Goal: Check status: Check status

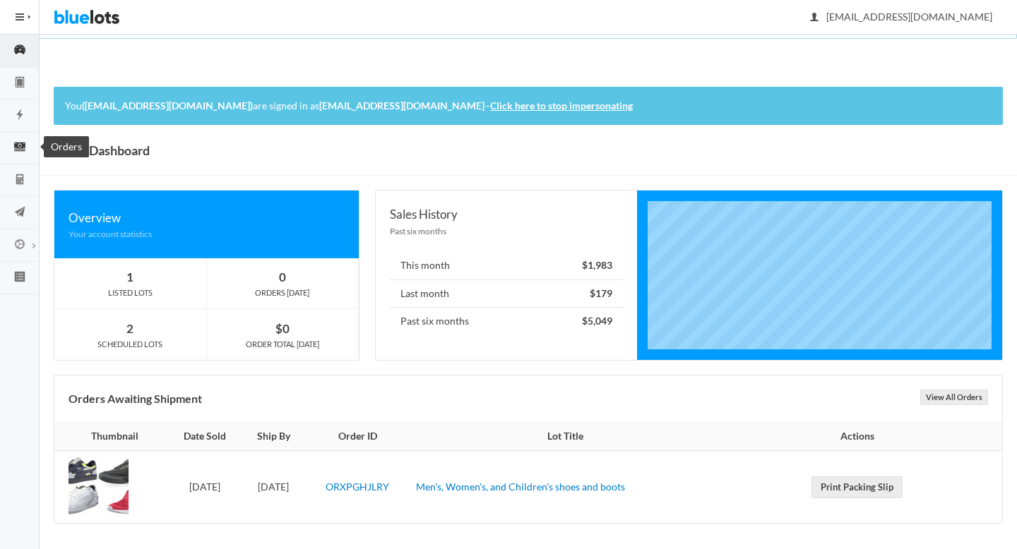
click at [17, 154] on ion-icon "cash" at bounding box center [20, 147] width 40 height 15
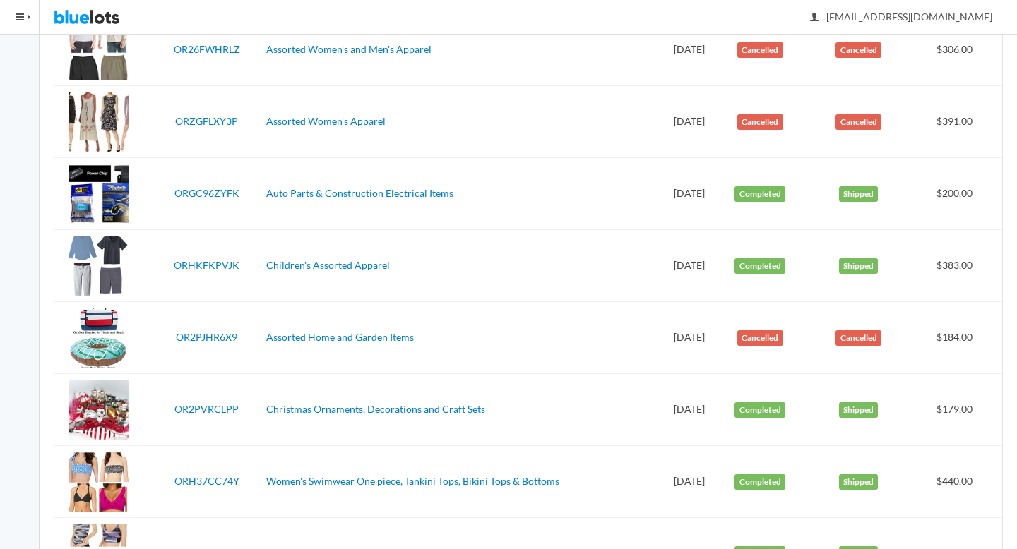
scroll to position [340, 0]
click at [196, 198] on link "ORGC96ZYFK" at bounding box center [206, 192] width 65 height 12
click at [205, 263] on link "ORHKFKPVJK" at bounding box center [207, 264] width 66 height 12
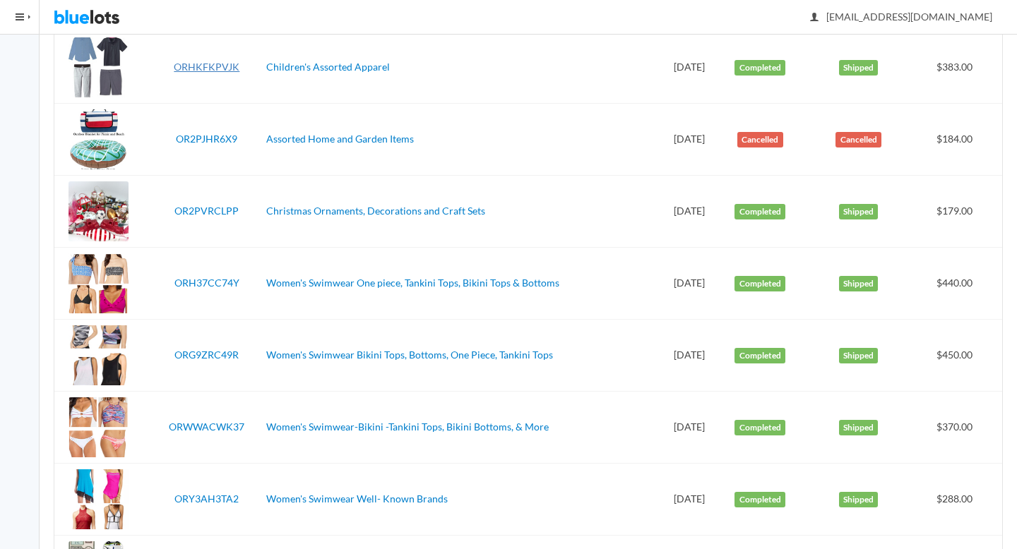
scroll to position [544, 0]
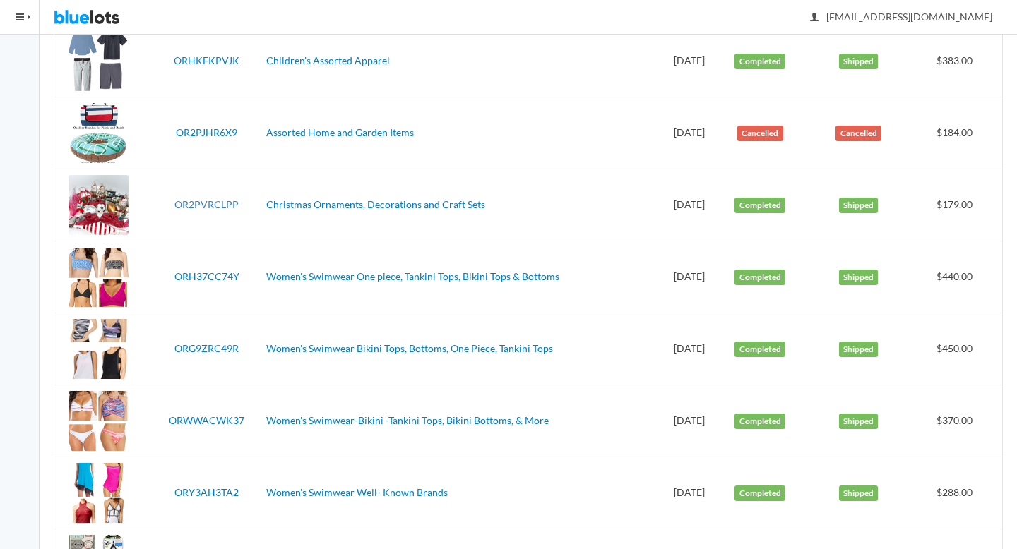
click at [201, 205] on link "OR2PVRCLPP" at bounding box center [206, 204] width 64 height 12
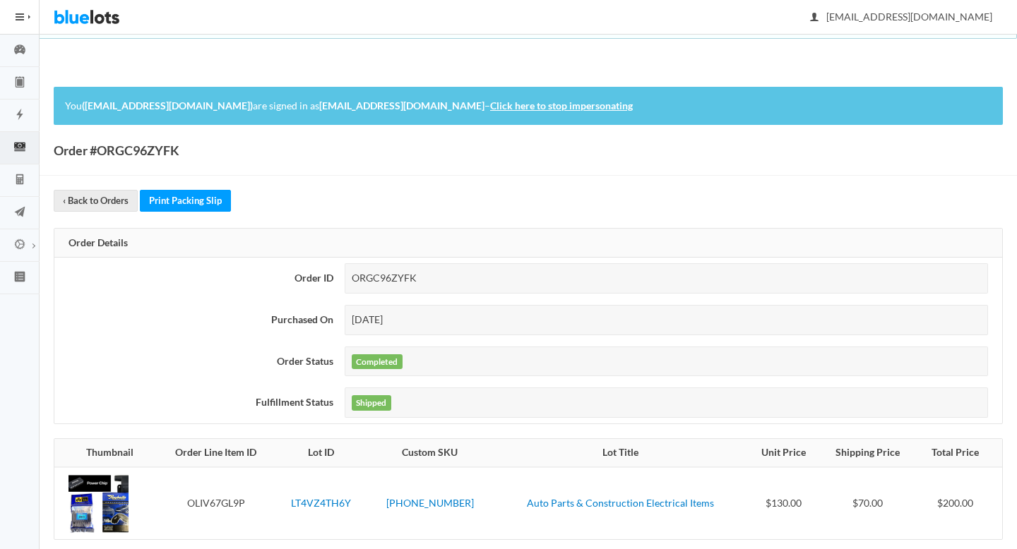
scroll to position [125, 0]
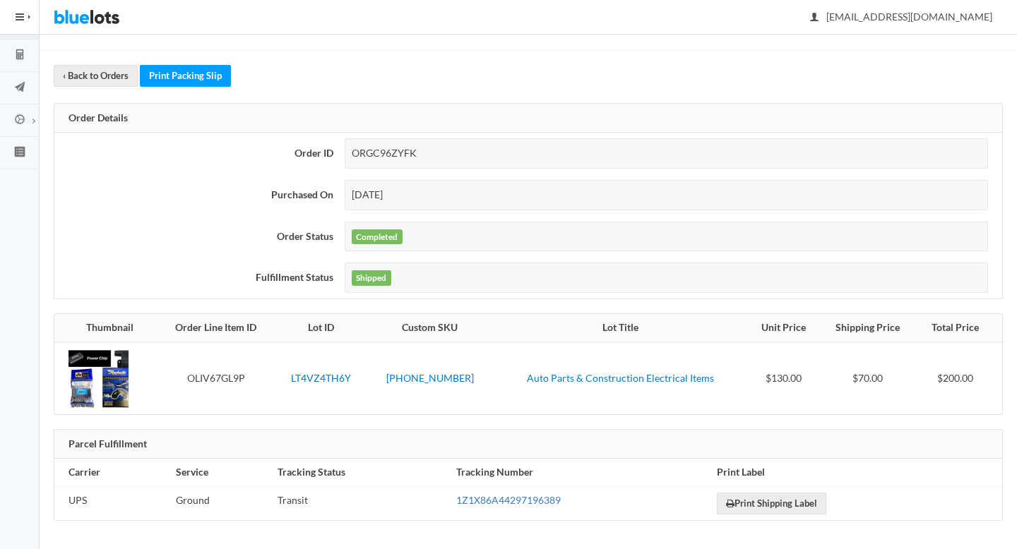
click at [504, 503] on link "1Z1X86A44297196389" at bounding box center [508, 500] width 104 height 12
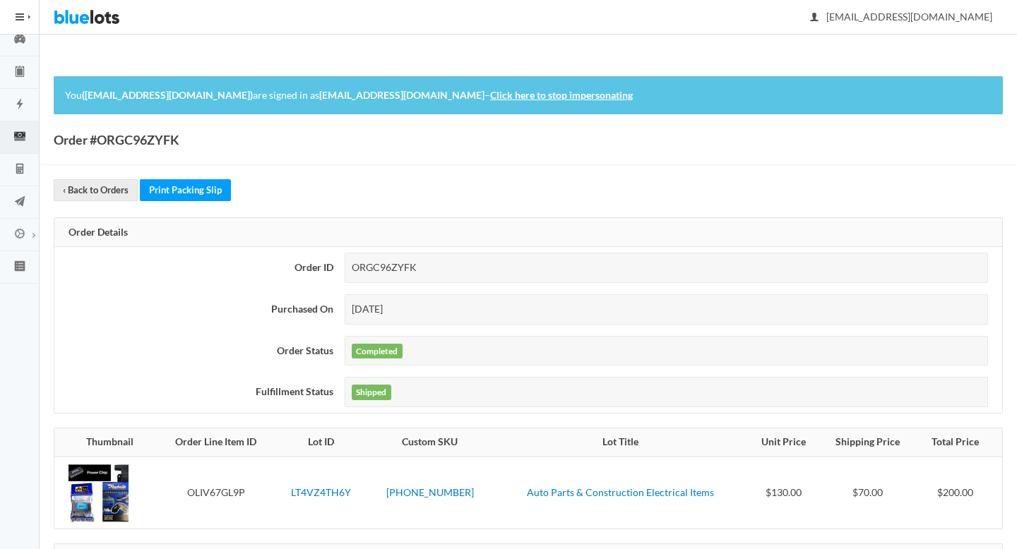
scroll to position [0, 0]
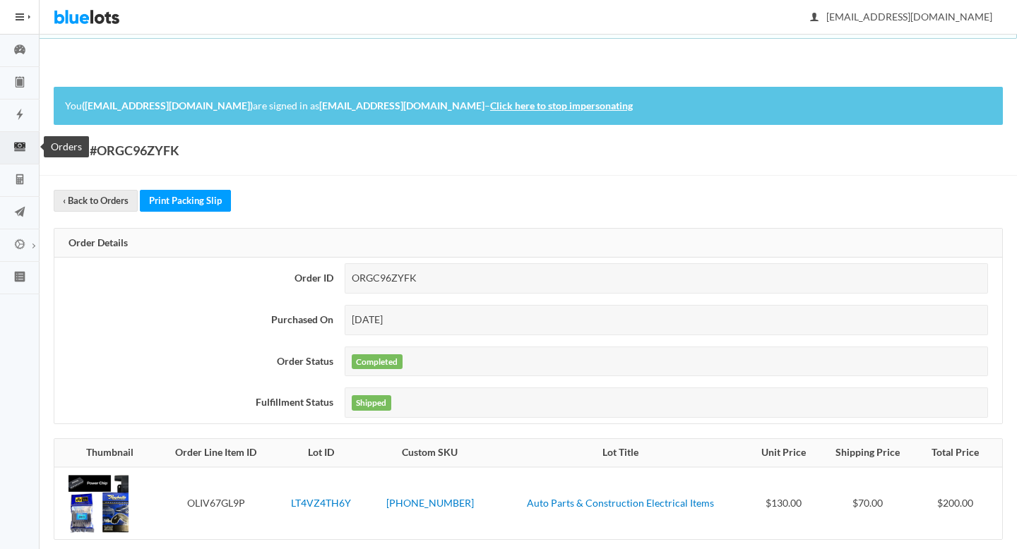
click at [16, 148] on icon "cash" at bounding box center [19, 147] width 11 height 8
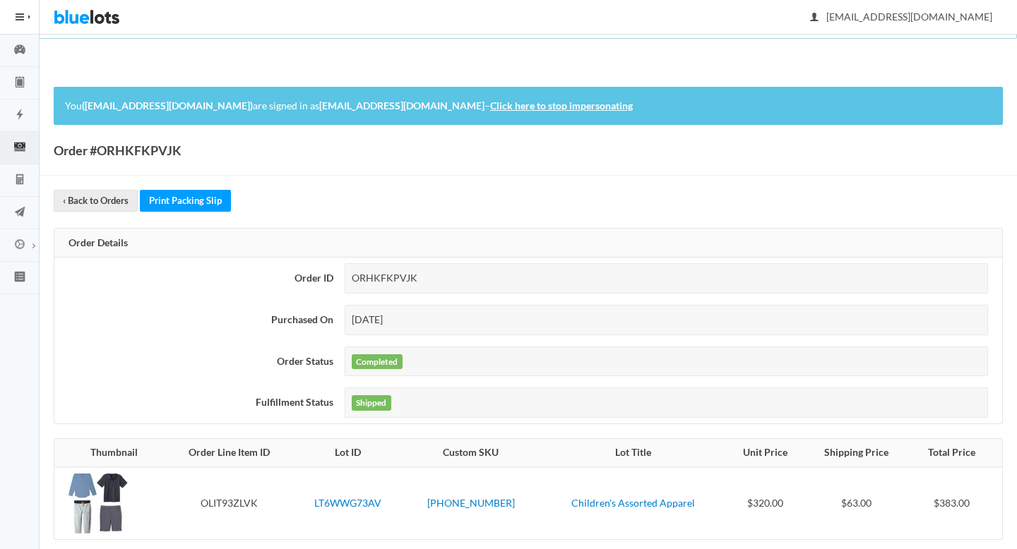
scroll to position [125, 0]
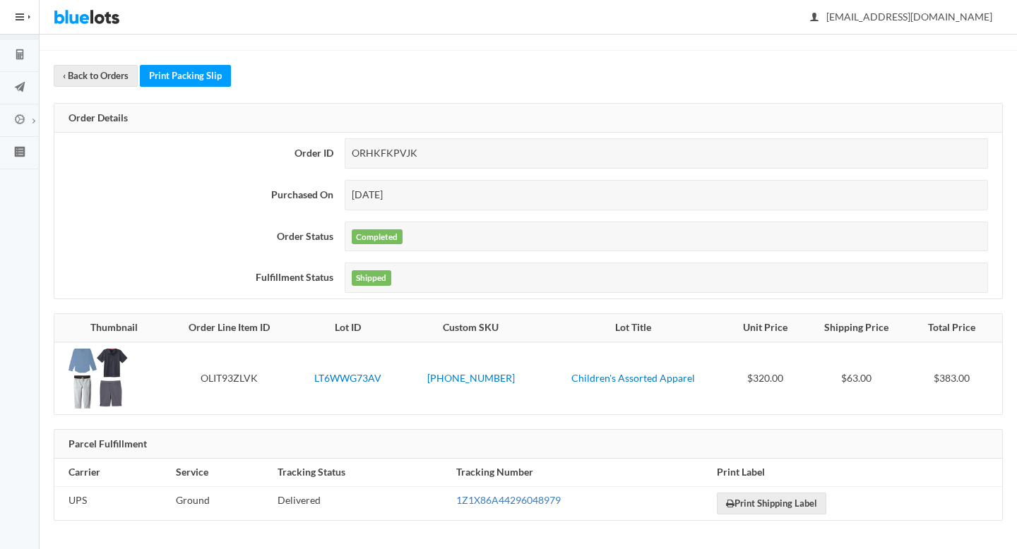
click at [472, 500] on link "1Z1X86A44296048979" at bounding box center [508, 500] width 104 height 12
